Goal: Transaction & Acquisition: Purchase product/service

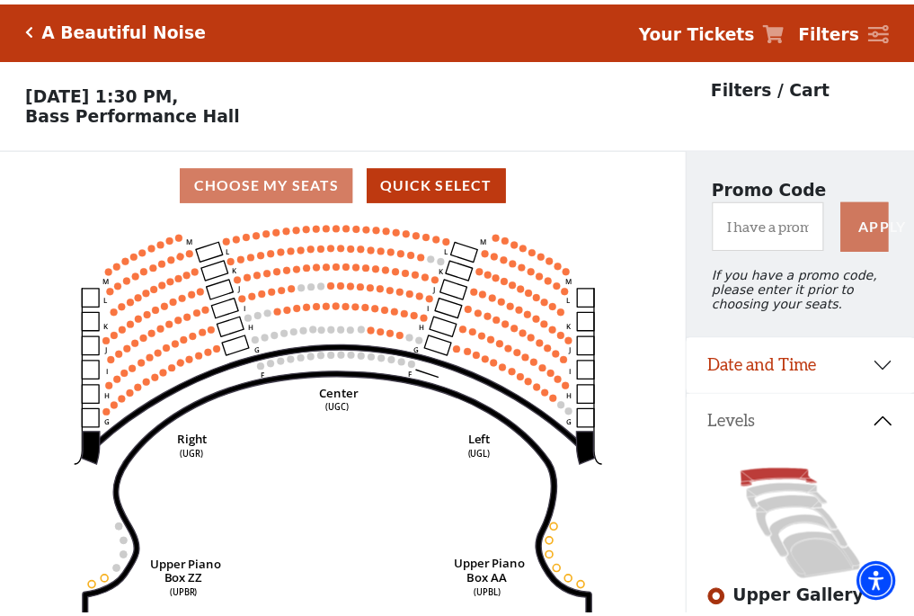
scroll to position [84, 0]
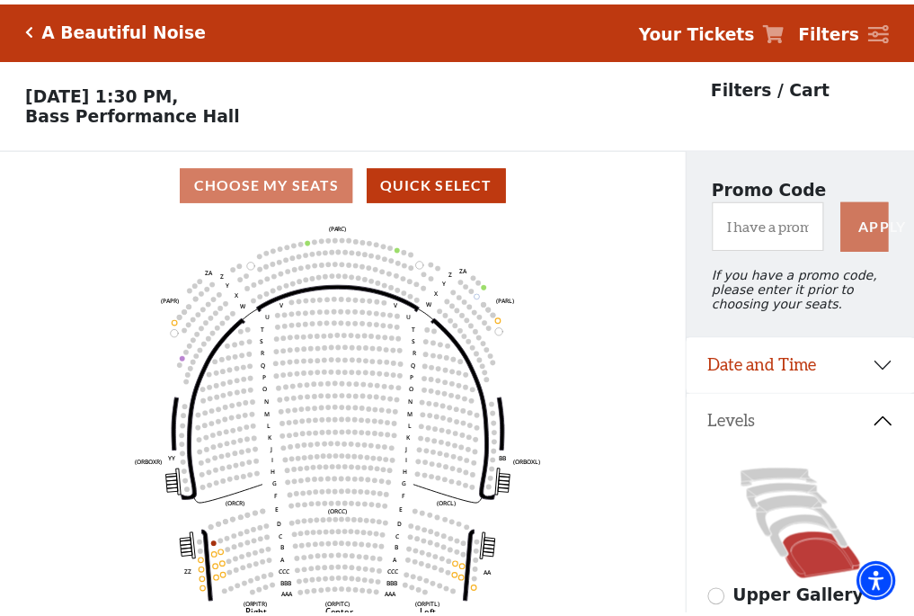
scroll to position [84, 0]
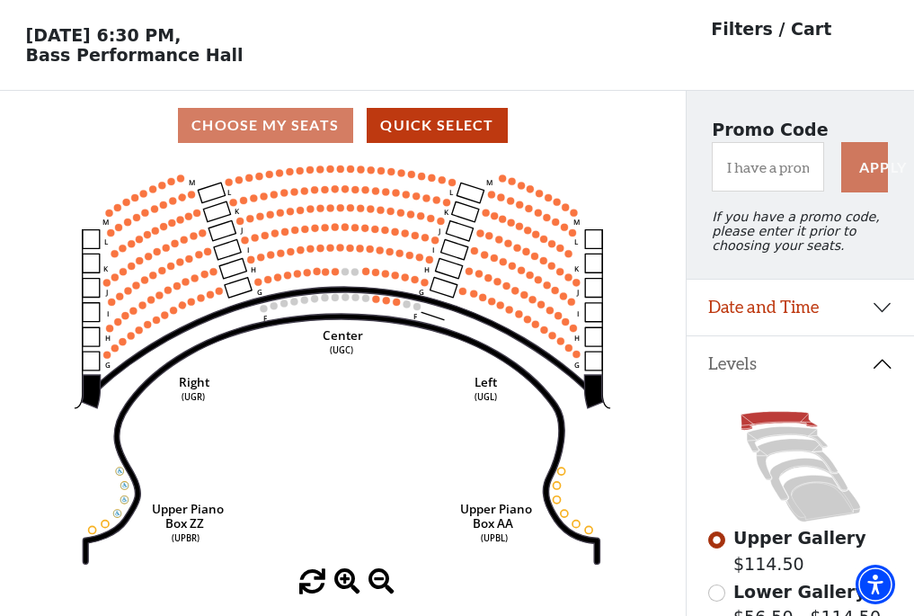
scroll to position [84, 0]
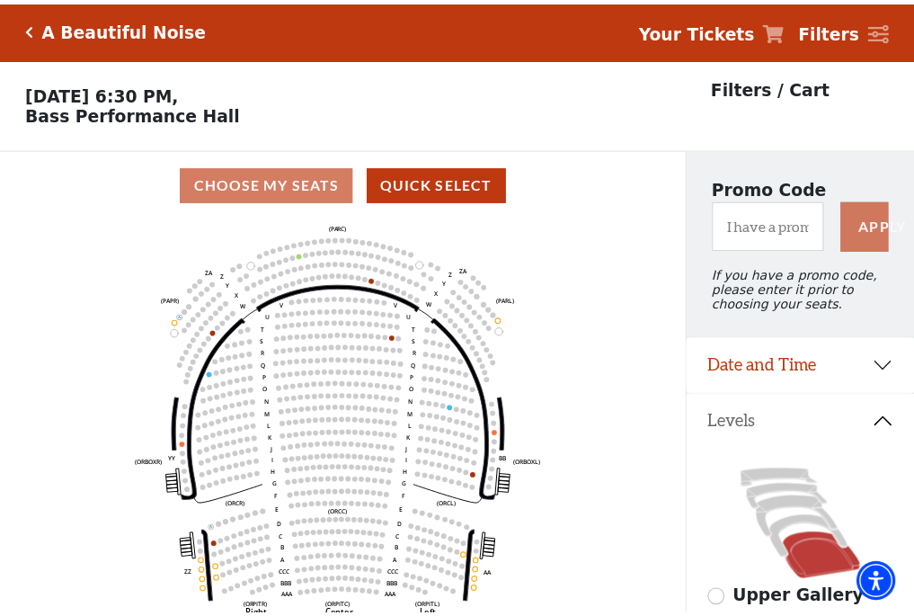
scroll to position [84, 0]
